Goal: Navigation & Orientation: Find specific page/section

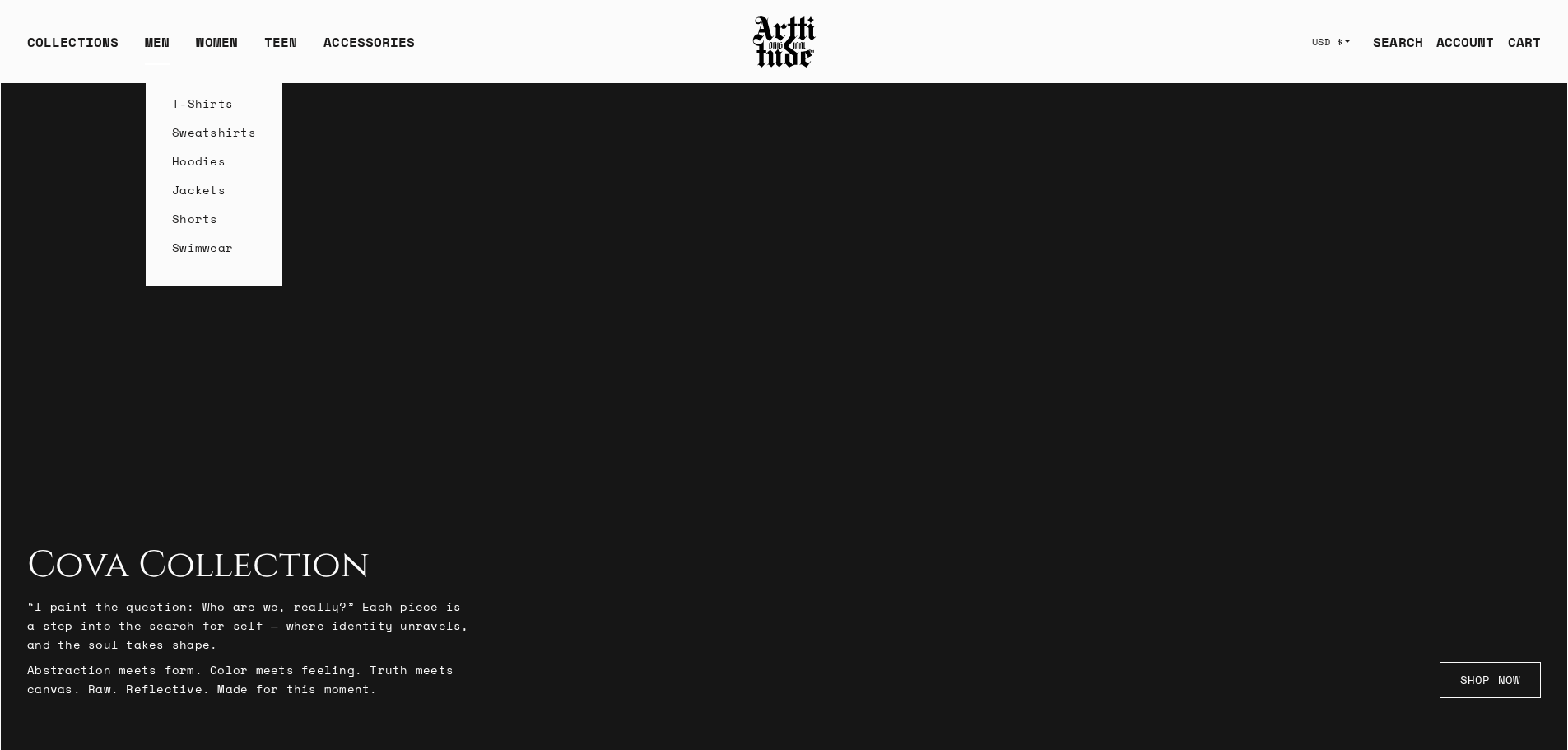
click at [190, 133] on link "Sweatshirts" at bounding box center [214, 133] width 84 height 29
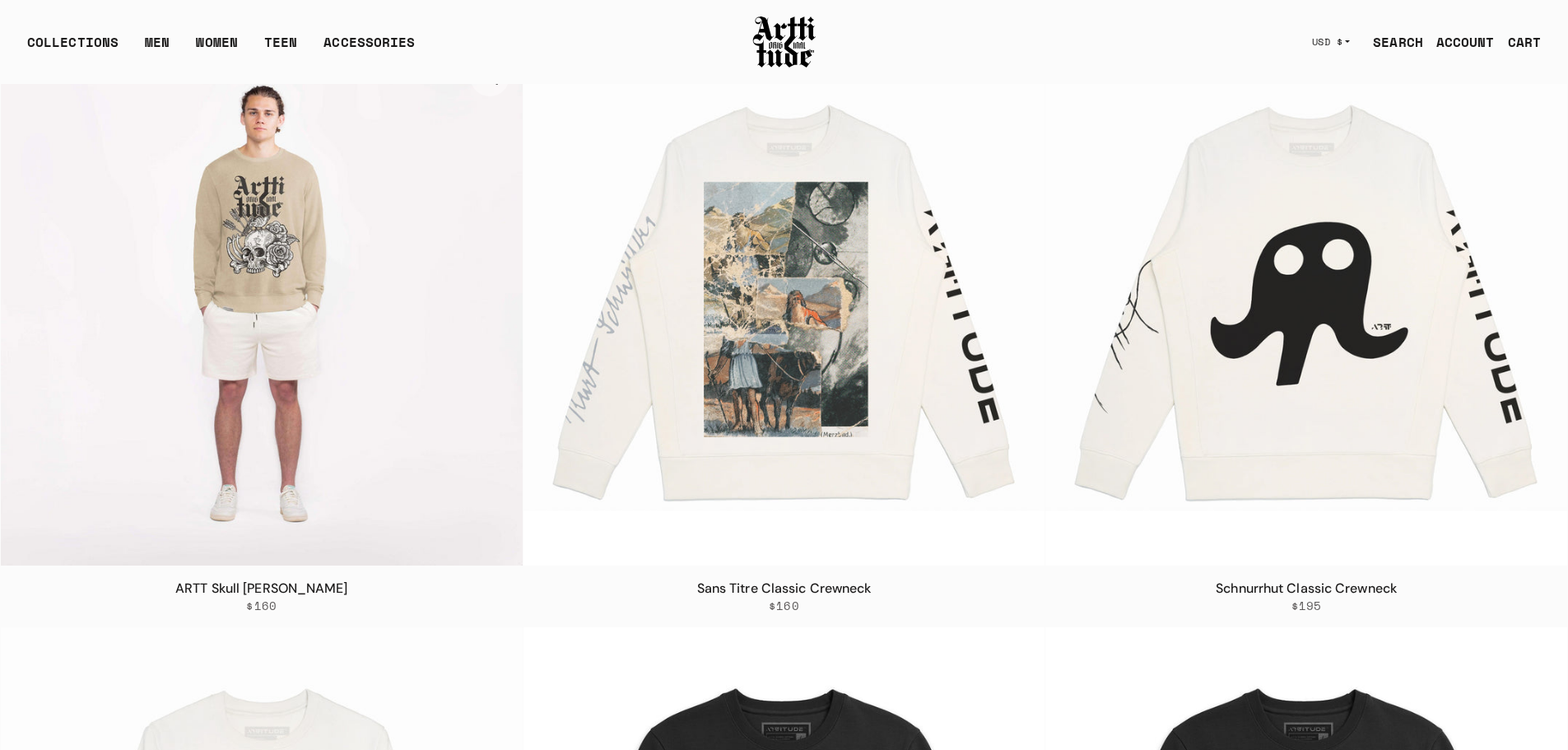
scroll to position [2554, 0]
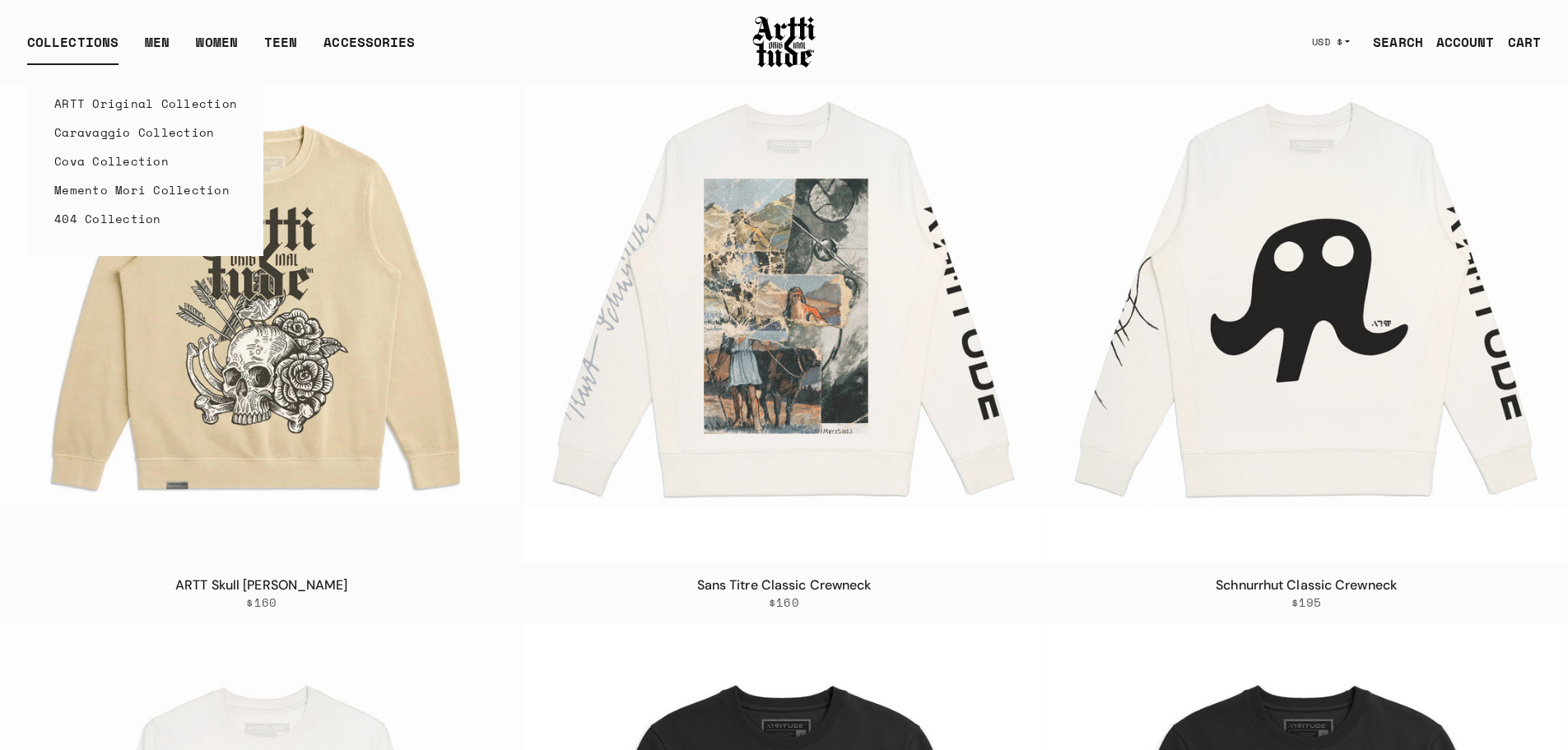
click at [108, 104] on link "ARTT Original Collection" at bounding box center [145, 104] width 182 height 29
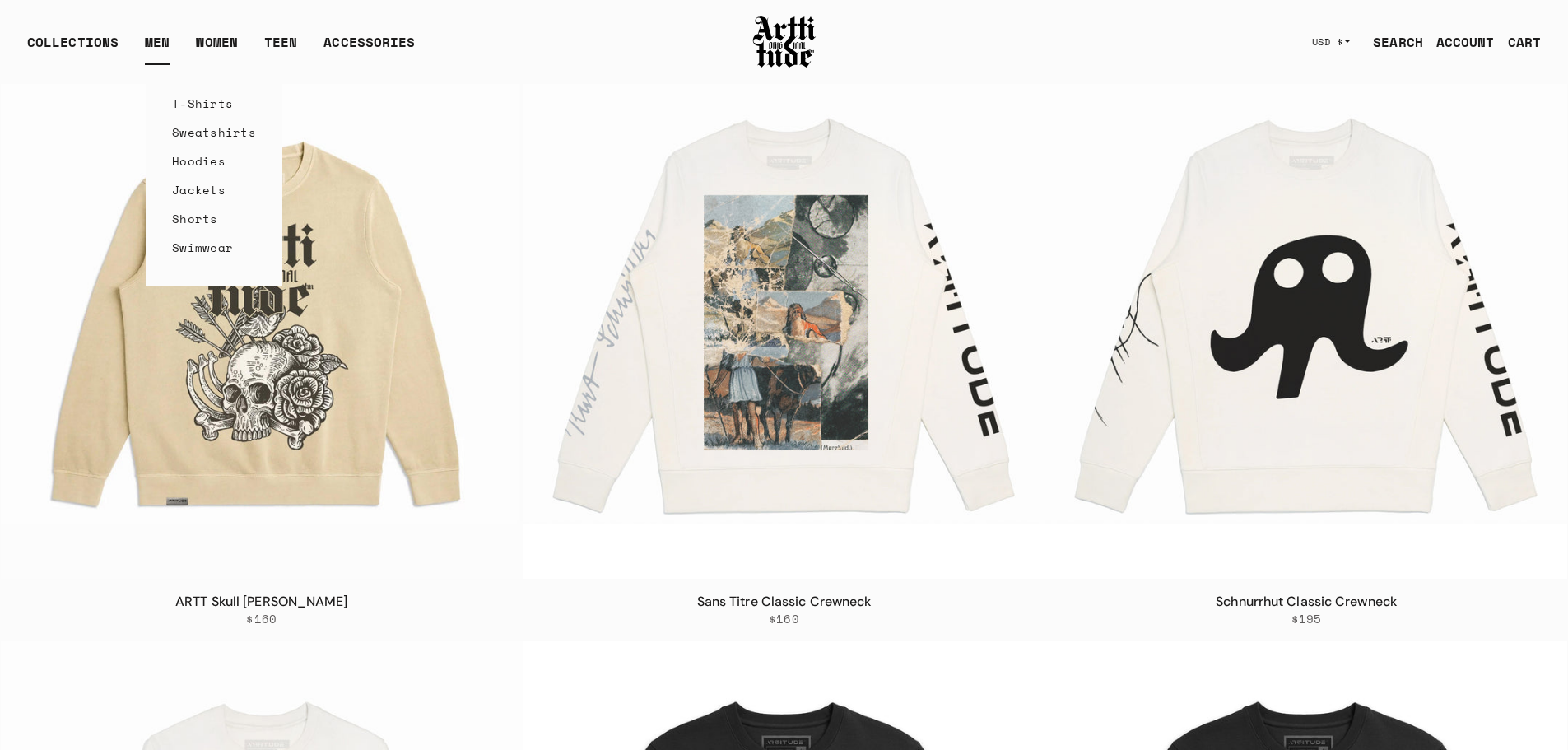
click at [200, 106] on link "T-Shirts" at bounding box center [214, 104] width 84 height 29
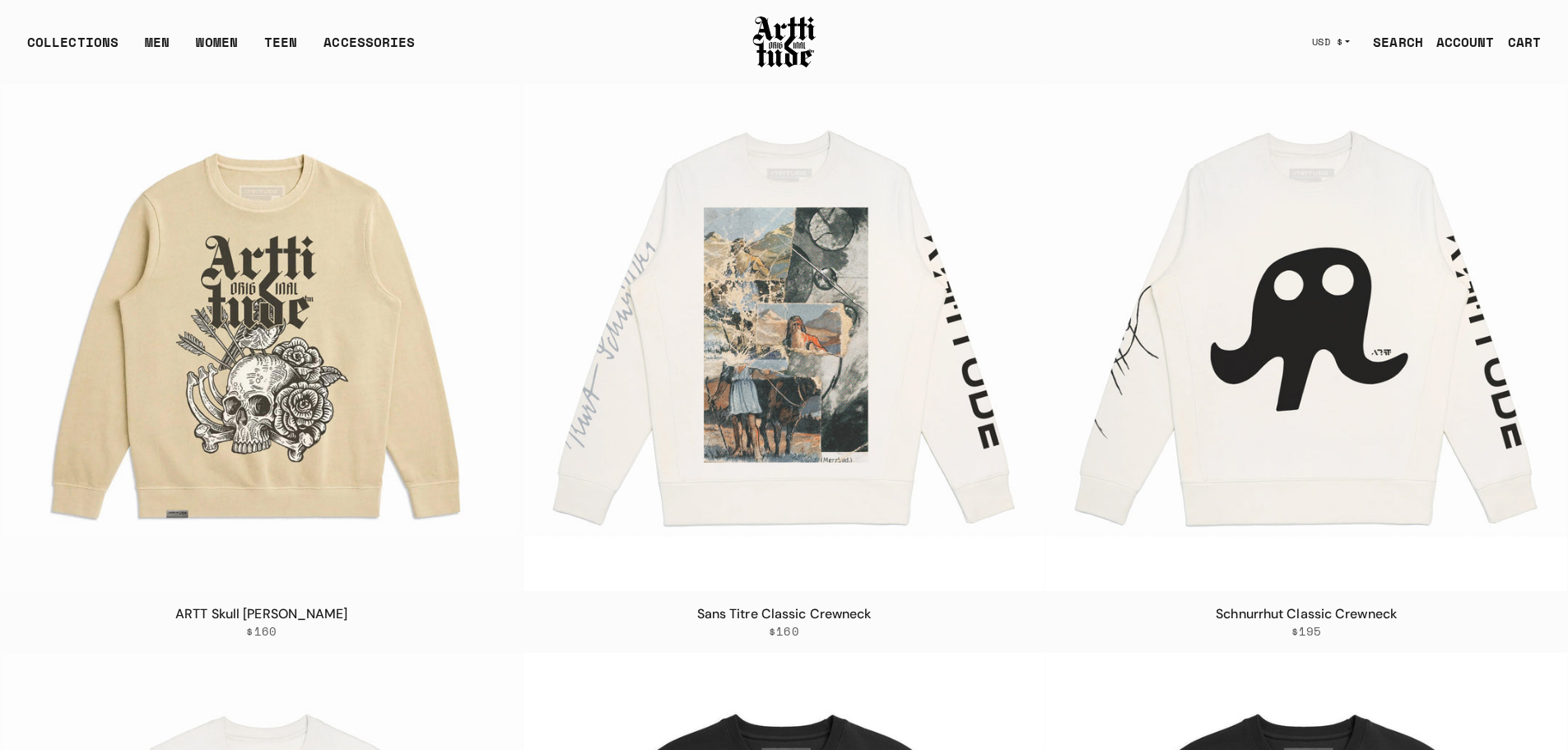
scroll to position [2196, 0]
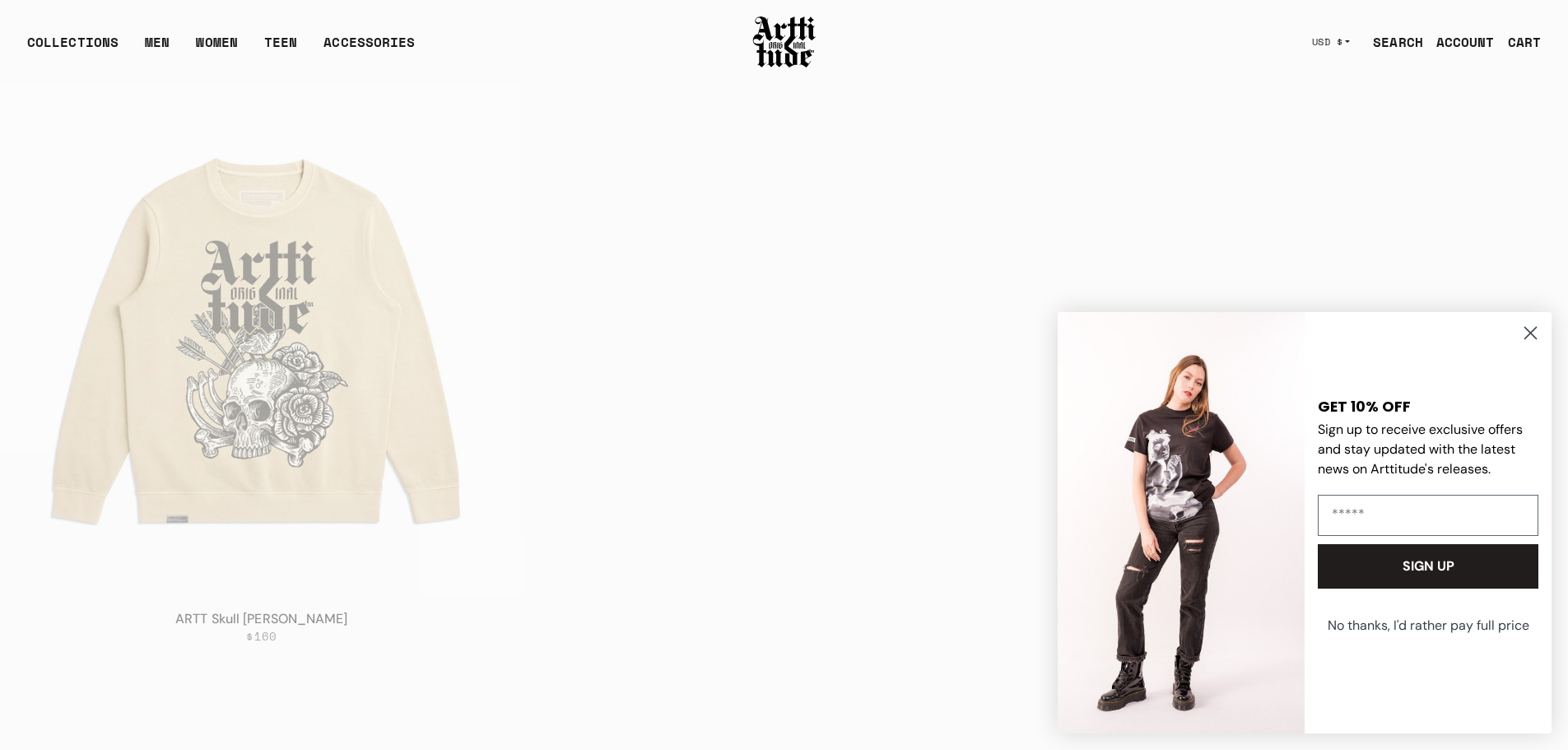
scroll to position [5840, 0]
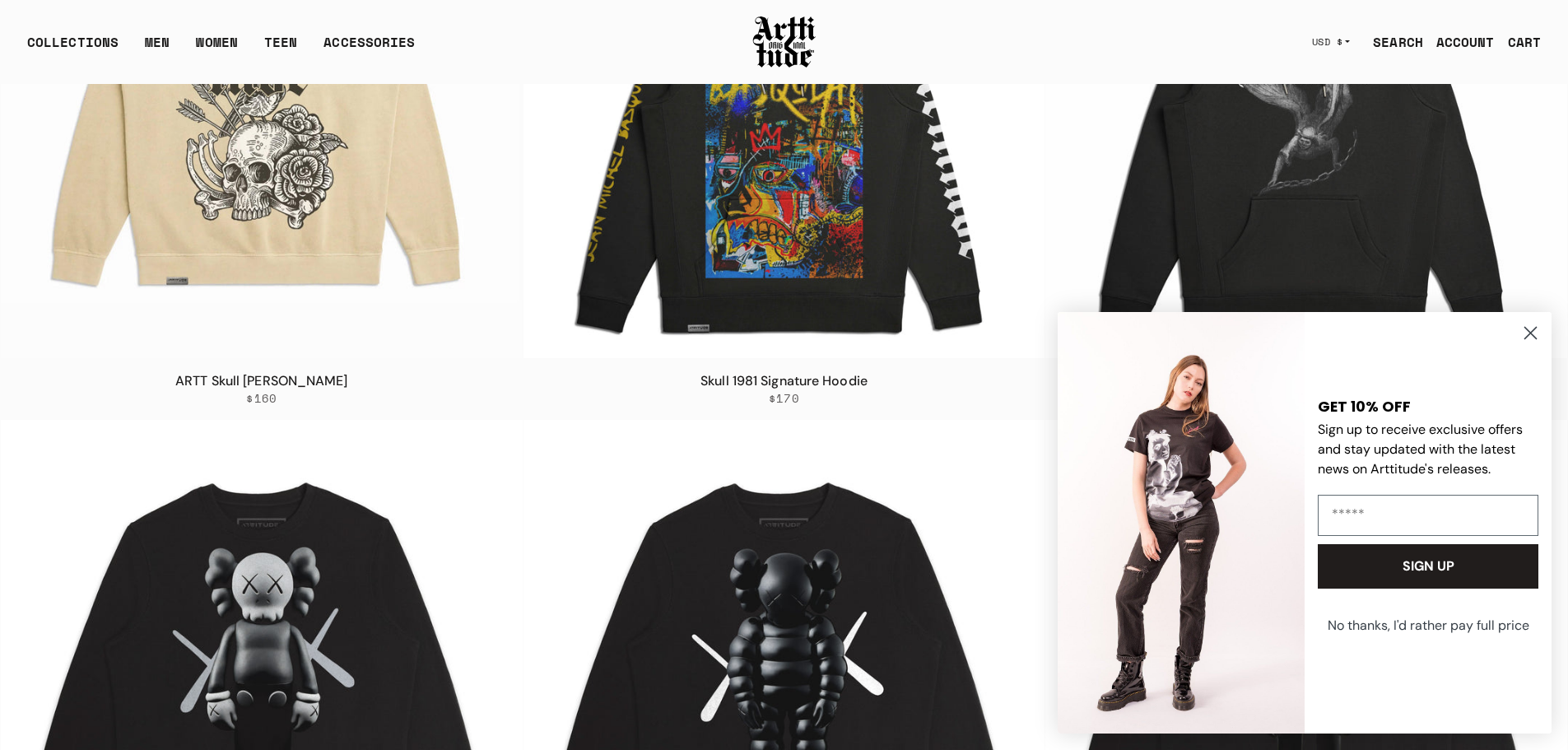
click at [1527, 335] on circle "Close dialog" at bounding box center [1531, 333] width 27 height 27
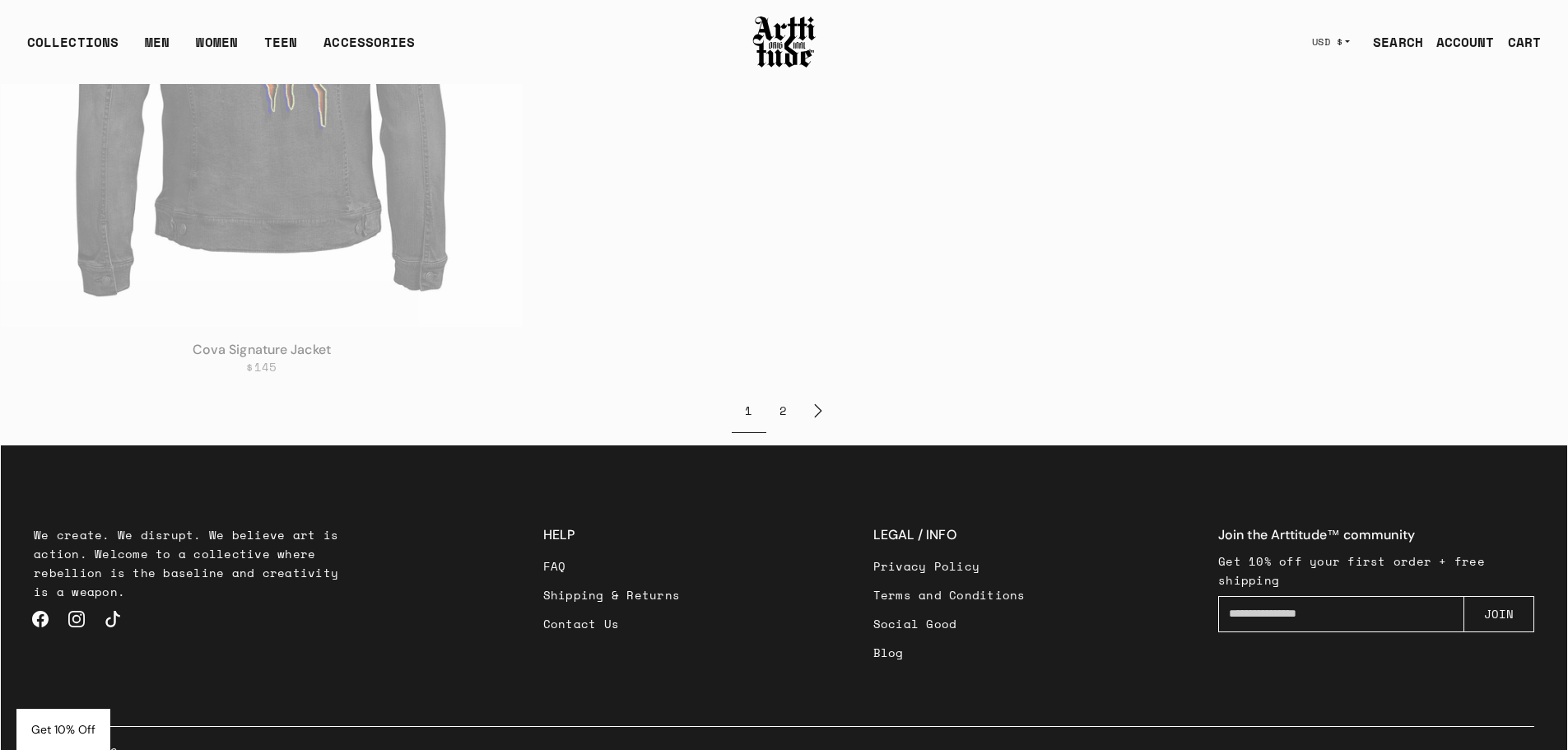
scroll to position [9994, 0]
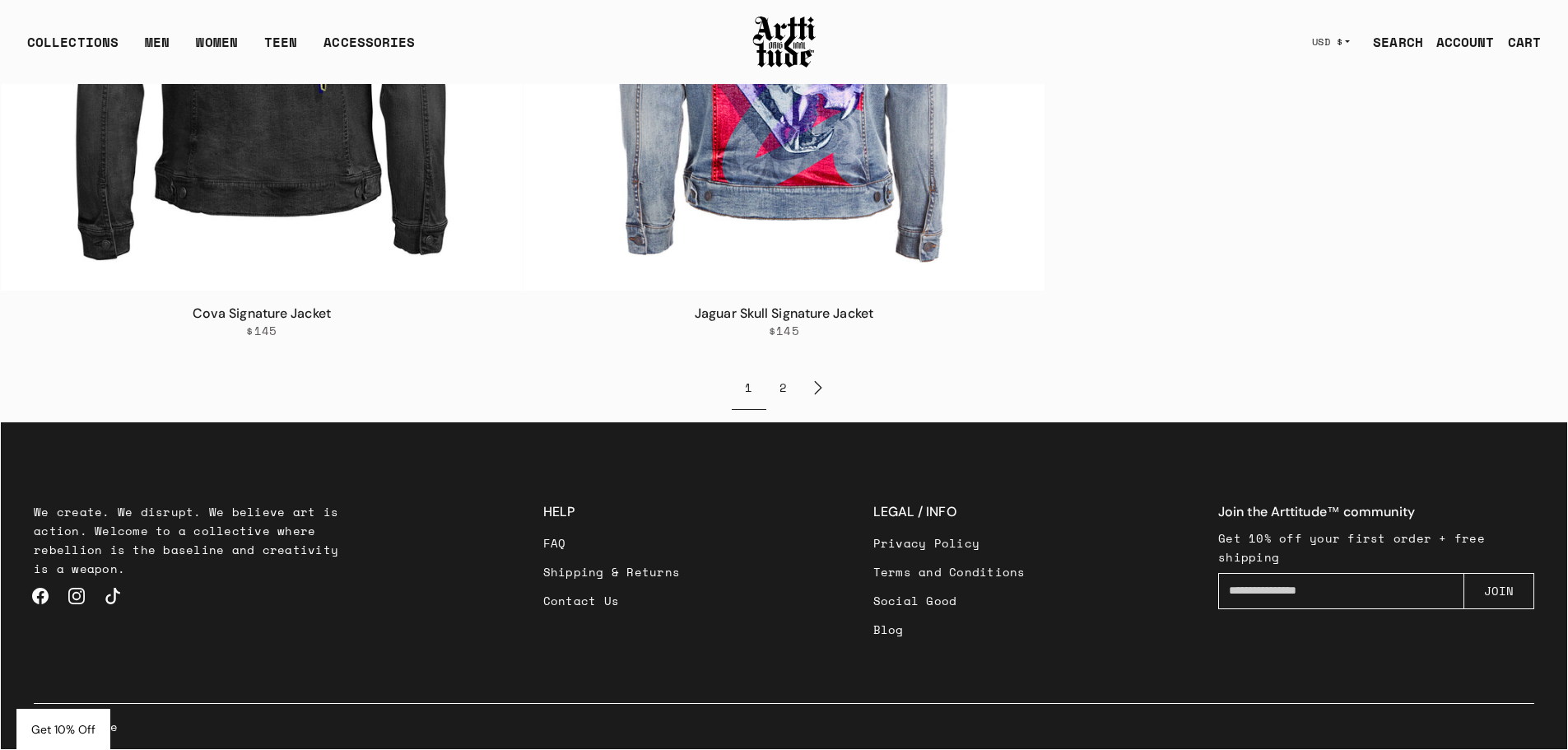
click at [612, 599] on link "Contact Us" at bounding box center [612, 601] width 137 height 29
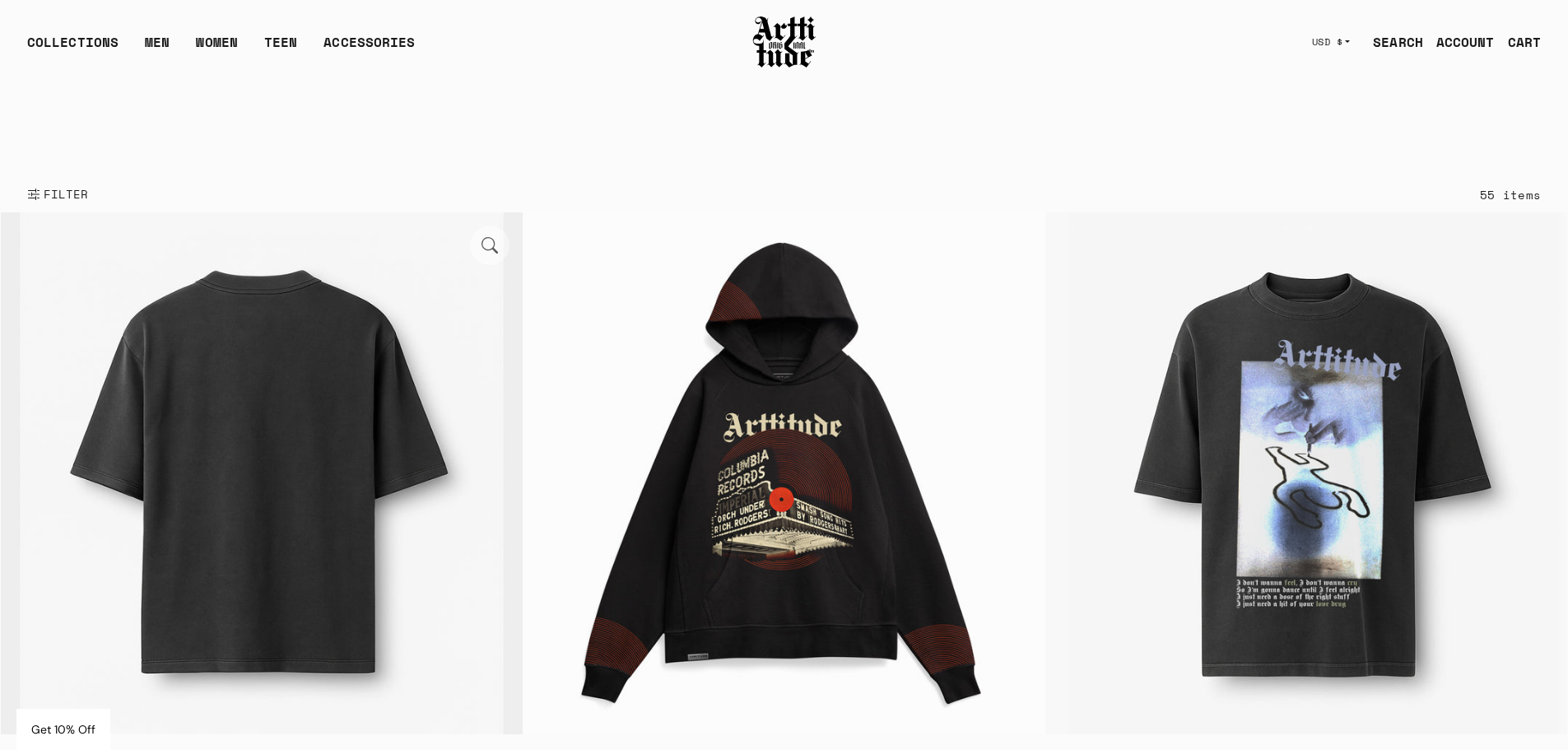
scroll to position [0, 0]
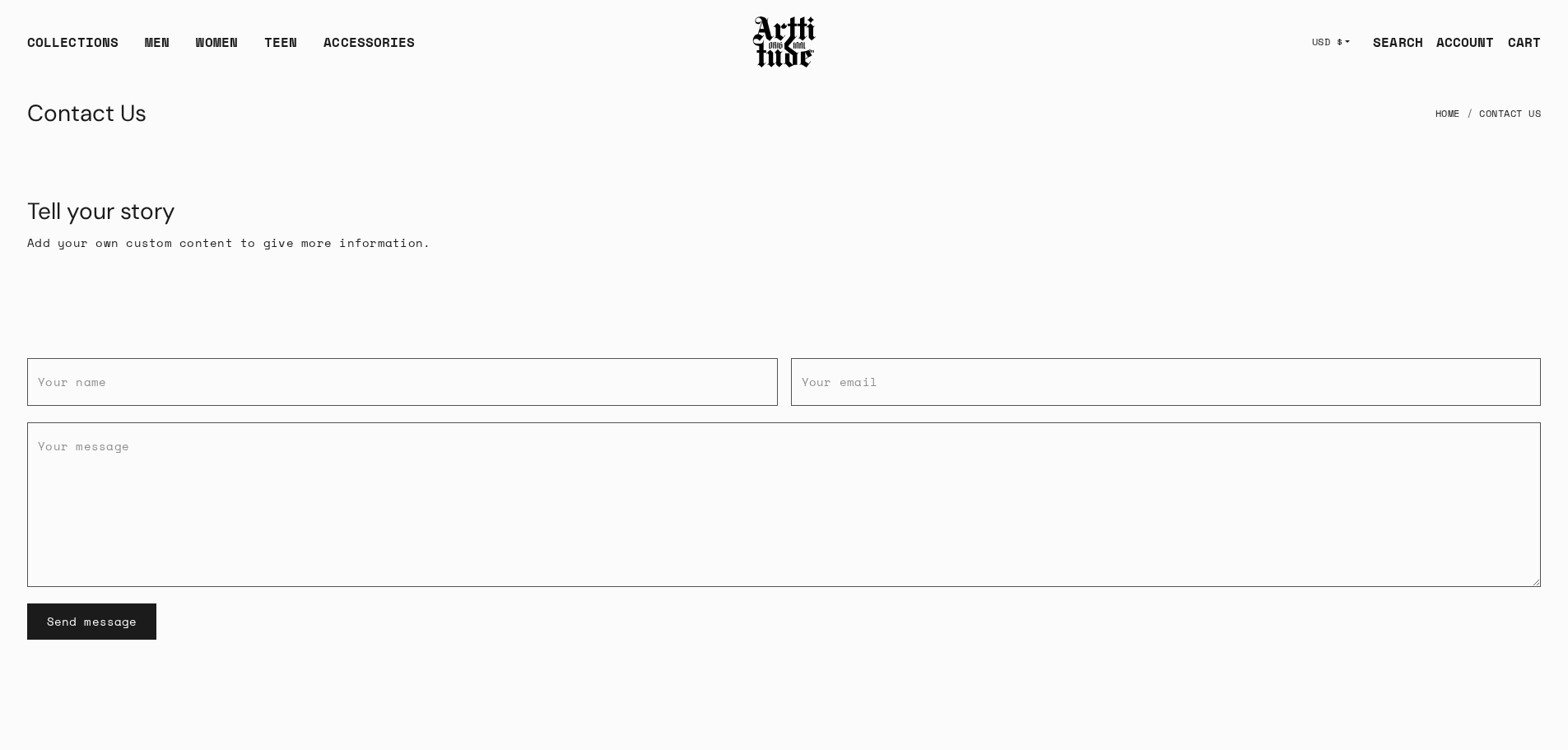
click at [1398, 38] on link "SEARCH" at bounding box center [1392, 42] width 64 height 33
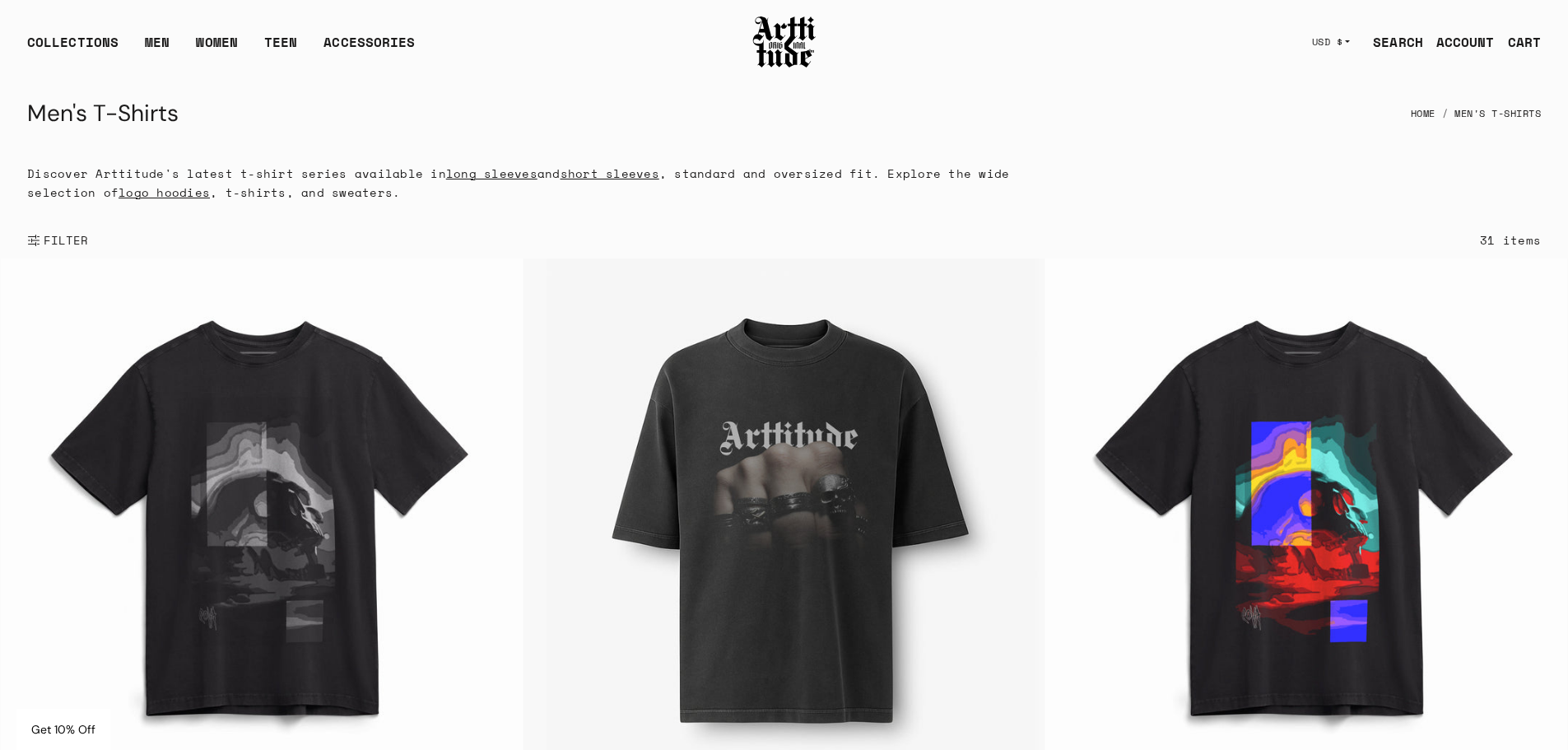
click at [1337, 40] on span "USD $" at bounding box center [1328, 42] width 31 height 14
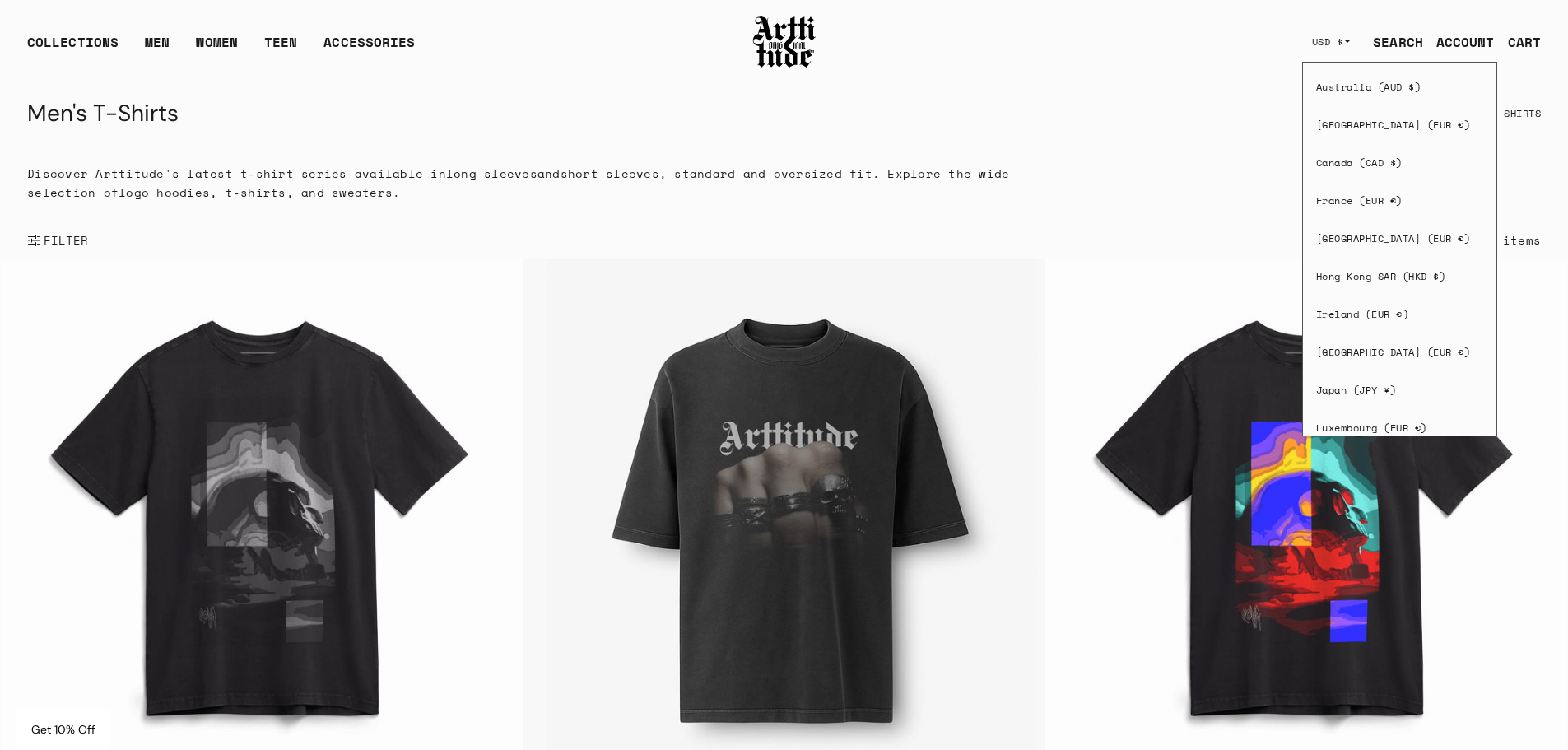
click at [1014, 105] on div "Men's T-Shirts Home Men's T-Shirts" at bounding box center [784, 113] width 1514 height 40
